Goal: Information Seeking & Learning: Learn about a topic

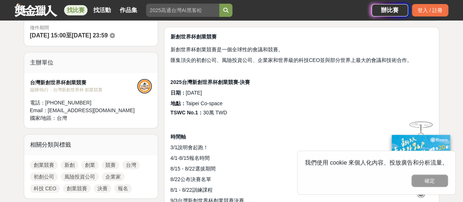
scroll to position [256, 0]
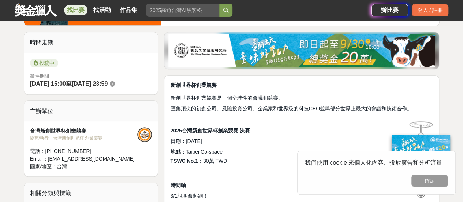
scroll to position [183, 0]
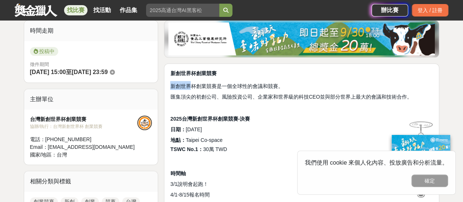
drag, startPoint x: 169, startPoint y: 86, endPoint x: 189, endPoint y: 87, distance: 20.5
click at [216, 106] on p at bounding box center [301, 106] width 263 height 8
click at [171, 96] on span "匯集頂尖的初創公司、風險投資公司、企業家和世界級的科技CEO並與部分世界上最大的會議和技術合作。" at bounding box center [291, 97] width 242 height 6
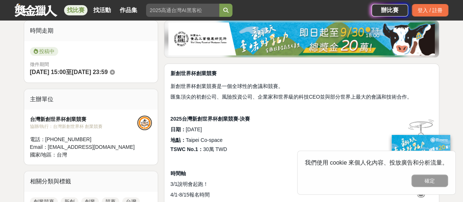
click at [189, 96] on span "匯集頂尖的初創公司、風險投資公司、企業家和世界級的科技CEO並與部分世界上最大的會議和技術合作。" at bounding box center [291, 97] width 242 height 6
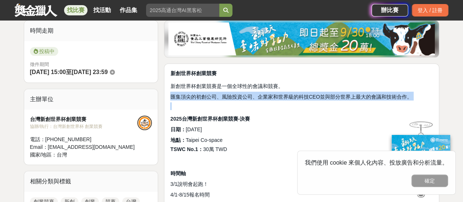
drag, startPoint x: 171, startPoint y: 96, endPoint x: 398, endPoint y: 108, distance: 227.4
click at [272, 96] on span "匯集頂尖的初創公司、風險投資公司、企業家和世界級的科技CEO並與部分世界上最大的會議和技術合作。" at bounding box center [291, 97] width 242 height 6
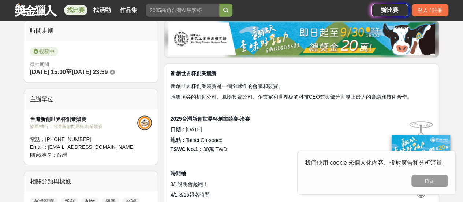
click at [180, 96] on span "匯集頂尖的初創公司、風險投資公司、企業家和世界級的科技CEO並與部分世界上最大的會議和技術合作。" at bounding box center [291, 97] width 242 height 6
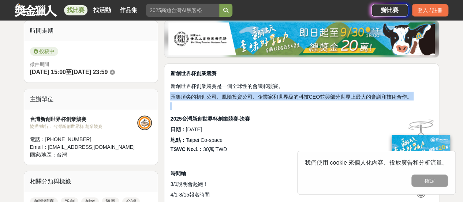
drag, startPoint x: 170, startPoint y: 96, endPoint x: 383, endPoint y: 107, distance: 213.5
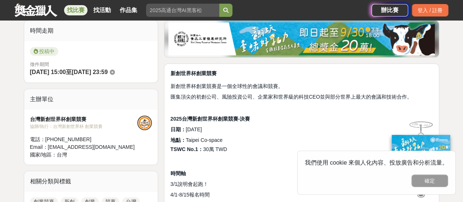
click at [306, 114] on h2 "2025台灣新創世界杯創業競賽-決賽" at bounding box center [301, 118] width 263 height 9
click at [179, 98] on span "匯集頂尖的初創公司、風險投資公司、企業家和世界級的科技CEO並與部分世界上最大的會議和技術合作。" at bounding box center [291, 97] width 242 height 6
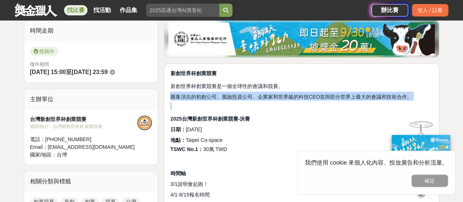
drag, startPoint x: 172, startPoint y: 95, endPoint x: 407, endPoint y: 105, distance: 234.7
copy div "匯集頂尖的初創公司、風險投資公司、企業家和世界級的科技CEO並與部分世界上最大的會議和技術合作。"
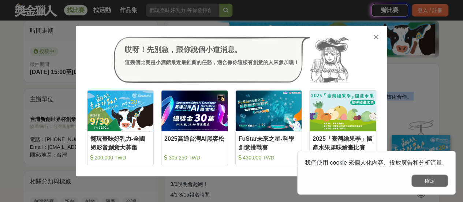
click at [431, 181] on button "確定" at bounding box center [430, 180] width 37 height 12
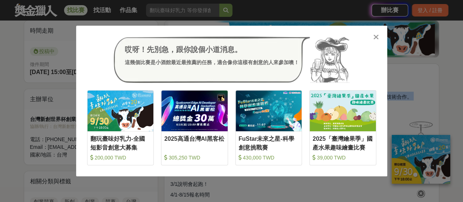
click at [246, 28] on div "哎呀！先別急，跟你說個小道消息。 這幾個比賽是小酒館最近最推薦的任務，適合像你這樣有創意的人來參加噢！ 收藏 翻玩臺味好乳力-全國短影音創意大募集 200,0…" at bounding box center [231, 101] width 311 height 151
drag, startPoint x: 251, startPoint y: 30, endPoint x: 241, endPoint y: 33, distance: 10.5
click at [241, 33] on div "哎呀！先別急，跟你說個小道消息。 這幾個比賽是小酒館最近最推薦的任務，適合像你這樣有創意的人來參加噢！ 收藏 翻玩臺味好乳力-全國短影音創意大募集 200,0…" at bounding box center [231, 101] width 311 height 151
click at [375, 38] on icon at bounding box center [376, 36] width 5 height 7
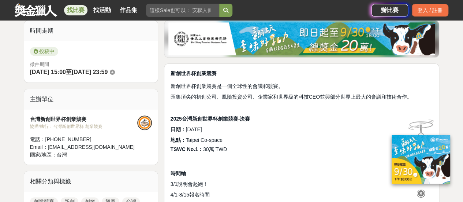
click at [292, 135] on h2 "地點： [GEOGRAPHIC_DATA] Co-space" at bounding box center [301, 139] width 263 height 9
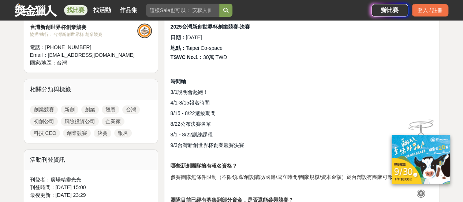
scroll to position [293, 0]
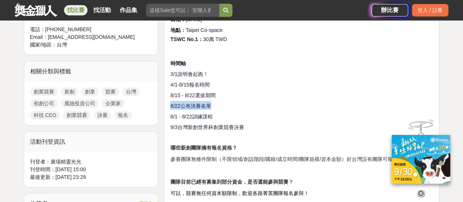
drag, startPoint x: 171, startPoint y: 106, endPoint x: 218, endPoint y: 104, distance: 46.5
click at [218, 104] on h2 "8/22公布決賽名單" at bounding box center [301, 105] width 263 height 9
click at [234, 106] on h2 "8/22公布決賽名單" at bounding box center [301, 105] width 263 height 9
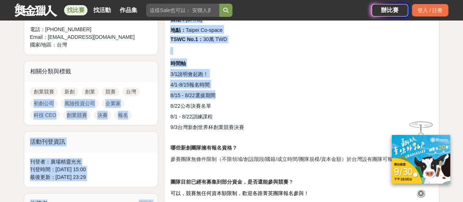
drag, startPoint x: 223, startPoint y: 94, endPoint x: 157, endPoint y: 94, distance: 65.9
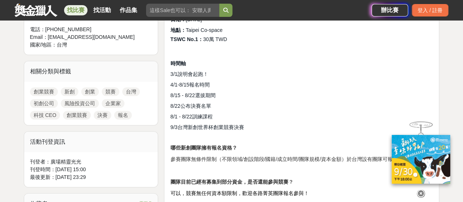
click at [212, 101] on h2 "8/22公布決賽名單" at bounding box center [301, 105] width 263 height 9
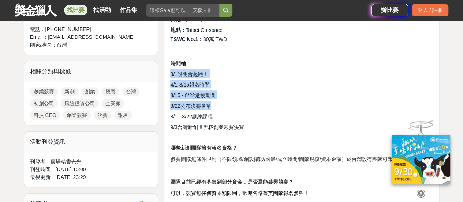
drag, startPoint x: 216, startPoint y: 105, endPoint x: 165, endPoint y: 71, distance: 61.3
click at [239, 96] on h2 "8/15 - 8/22選拔期間" at bounding box center [301, 94] width 263 height 9
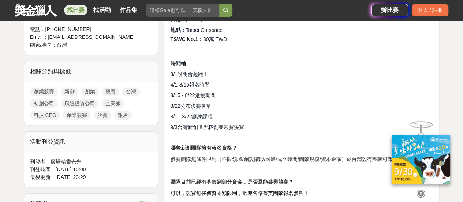
click at [288, 124] on h2 "9/3台灣新創世界杯創業競賽決賽" at bounding box center [301, 126] width 263 height 9
click at [268, 79] on h2 "4/1-8/15報名時間" at bounding box center [301, 83] width 263 height 9
click at [419, 192] on icon at bounding box center [421, 192] width 8 height 8
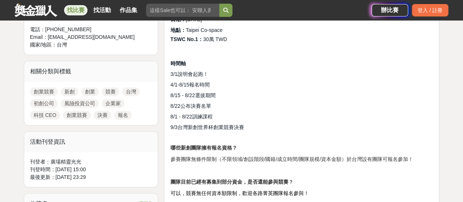
click at [314, 123] on h2 "9/3台灣新創世界杯創業競賽決賽" at bounding box center [301, 126] width 263 height 9
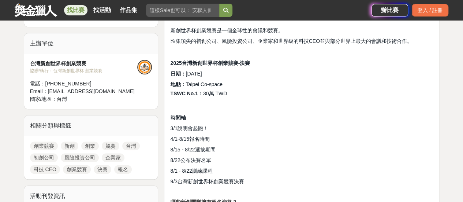
scroll to position [256, 0]
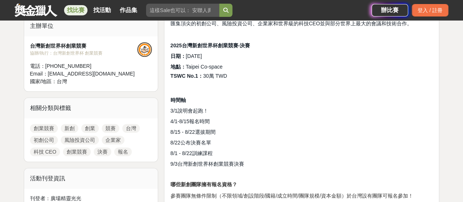
click at [254, 99] on h2 "時間軸" at bounding box center [301, 99] width 263 height 9
click at [381, 107] on h2 "3/1說明會起跑！" at bounding box center [301, 110] width 263 height 9
click at [252, 85] on p at bounding box center [301, 88] width 263 height 8
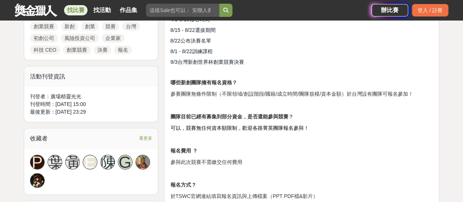
scroll to position [293, 0]
